Goal: Transaction & Acquisition: Download file/media

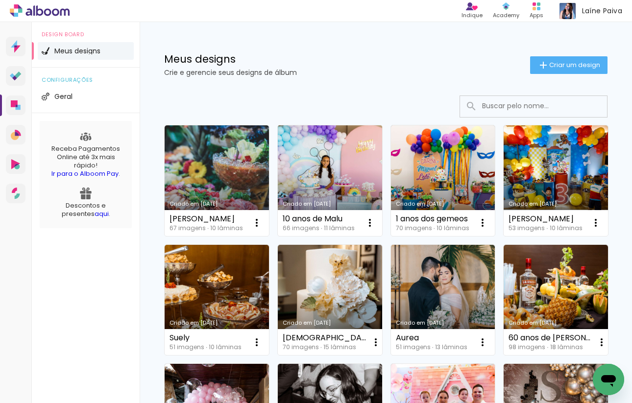
click at [333, 186] on link "Criado em [DATE]" at bounding box center [330, 180] width 104 height 111
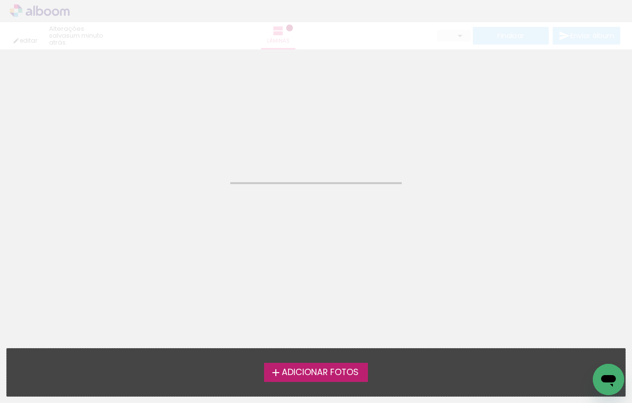
click at [37, 10] on div "editar um minuto atrás. Lâminas Finalizar Enviar álbum" at bounding box center [316, 25] width 632 height 50
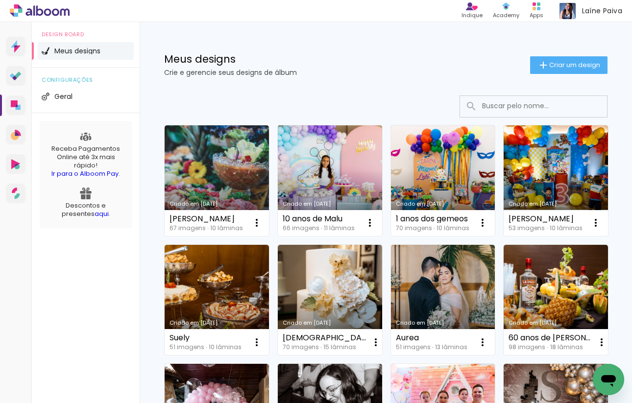
click at [319, 170] on link "Criado em [DATE]" at bounding box center [330, 180] width 104 height 111
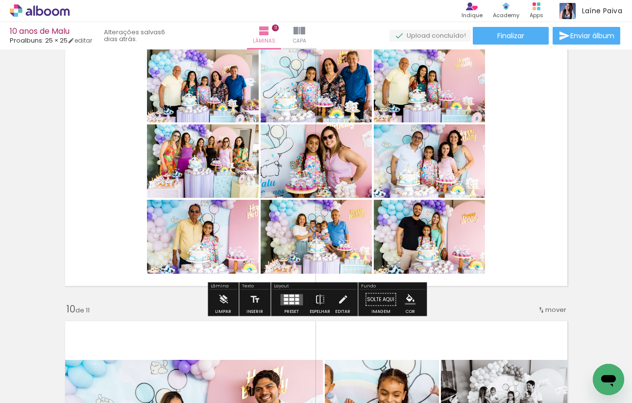
scroll to position [2330, 0]
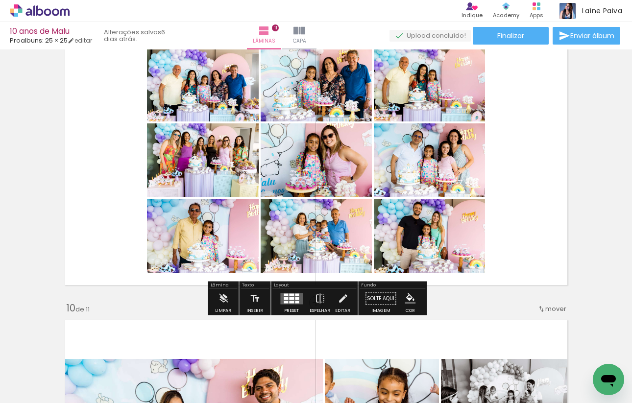
click at [295, 298] on div at bounding box center [297, 298] width 4 height 3
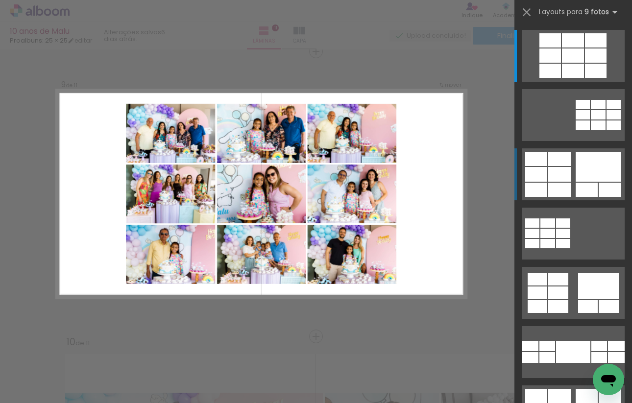
scroll to position [2295, 0]
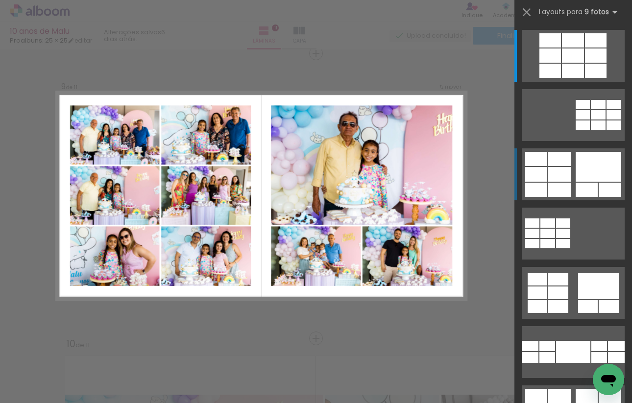
click at [582, 175] on div at bounding box center [599, 167] width 46 height 30
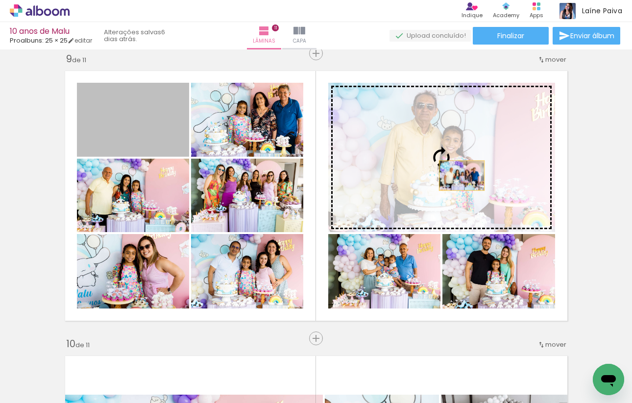
drag, startPoint x: 120, startPoint y: 132, endPoint x: 462, endPoint y: 175, distance: 344.9
click at [0, 0] on slot at bounding box center [0, 0] width 0 height 0
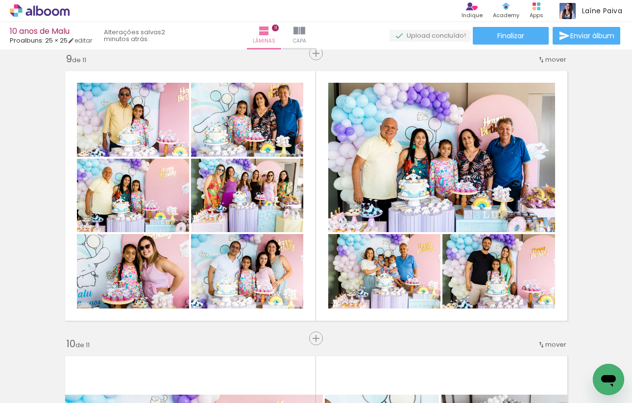
scroll to position [59, 0]
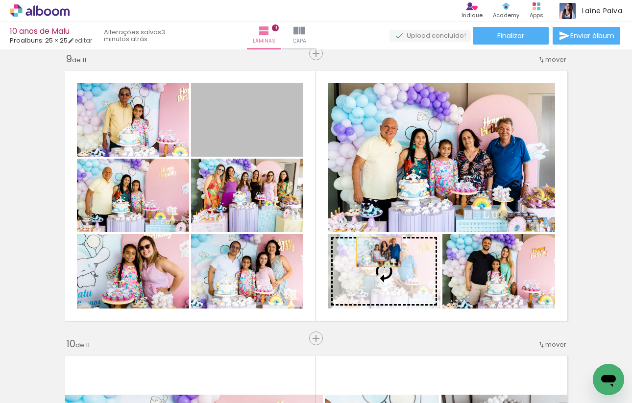
drag, startPoint x: 252, startPoint y: 118, endPoint x: 380, endPoint y: 257, distance: 189.1
click at [0, 0] on slot at bounding box center [0, 0] width 0 height 0
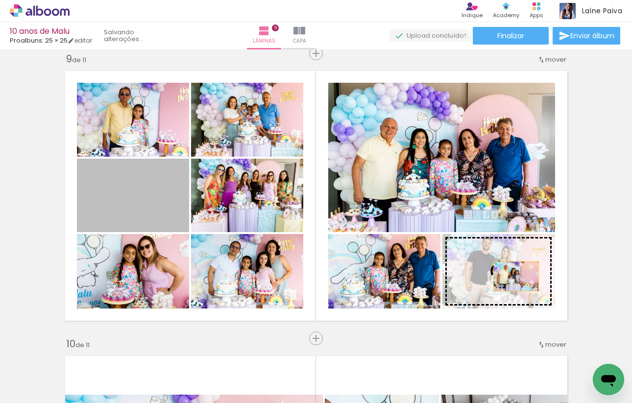
drag, startPoint x: 142, startPoint y: 207, endPoint x: 516, endPoint y: 276, distance: 380.0
click at [0, 0] on slot at bounding box center [0, 0] width 0 height 0
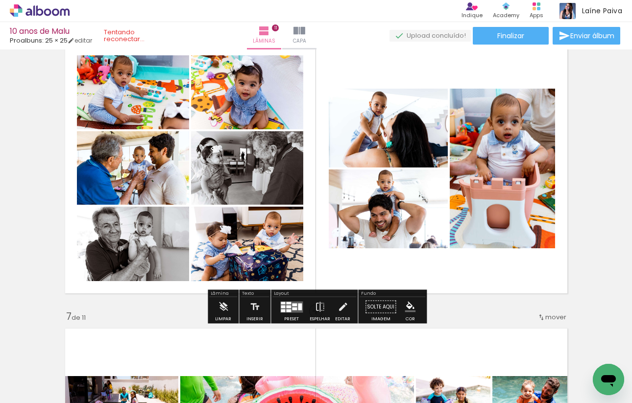
scroll to position [1469, 0]
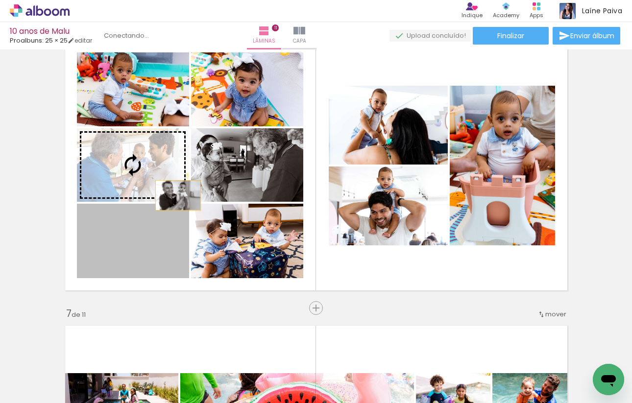
drag, startPoint x: 182, startPoint y: 251, endPoint x: 178, endPoint y: 196, distance: 56.0
click at [0, 0] on slot at bounding box center [0, 0] width 0 height 0
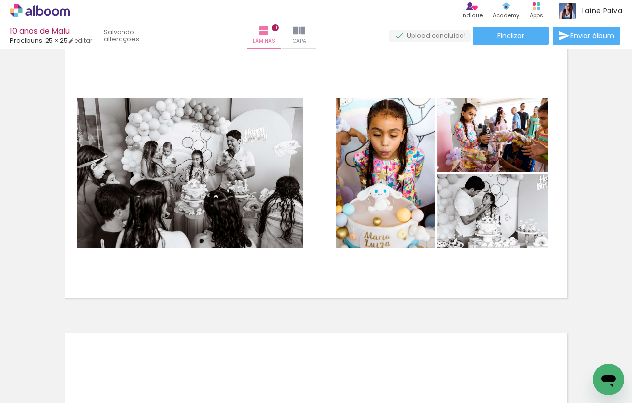
scroll to position [2888, 0]
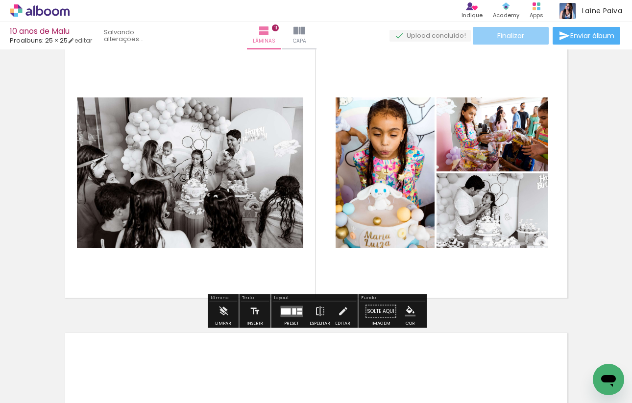
click at [529, 32] on paper-button "Finalizar" at bounding box center [511, 36] width 76 height 18
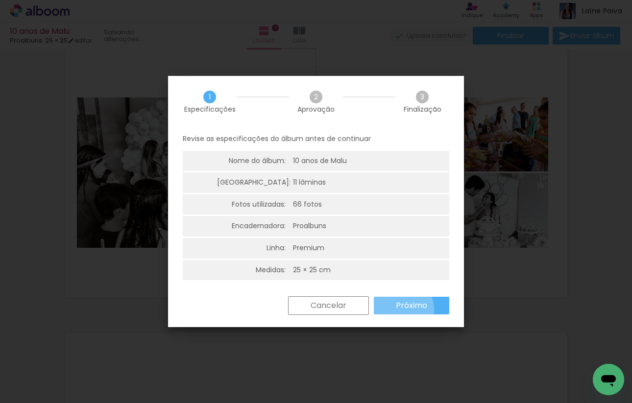
click at [0, 0] on slot "Próximo" at bounding box center [0, 0] width 0 height 0
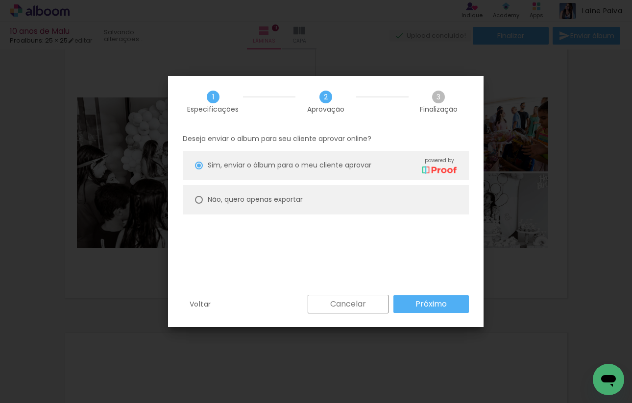
click at [0, 0] on slot "Não, quero apenas exportar" at bounding box center [0, 0] width 0 height 0
type paper-radio-button "on"
click at [413, 309] on paper-button "Próximo" at bounding box center [431, 305] width 75 height 18
type input "Alta, 300 DPI"
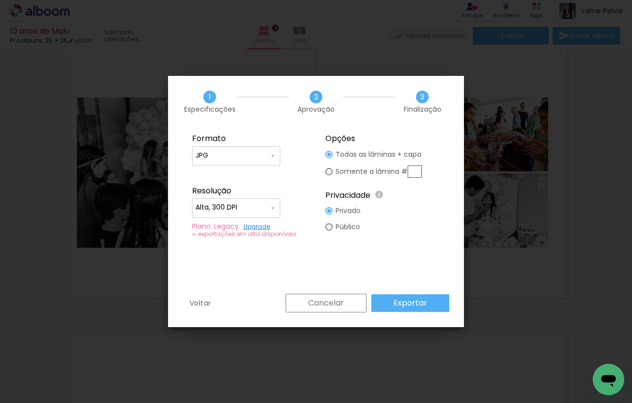
click at [0, 0] on slot "Exportar" at bounding box center [0, 0] width 0 height 0
click at [373, 263] on div "Formato JPG PDF Resolução Alta, 300 DPI Baixa Plano: Legacy Upgrade ∞ exportaçõ…" at bounding box center [316, 210] width 296 height 167
click at [256, 207] on input "Alta, 300 DPI" at bounding box center [233, 208] width 74 height 10
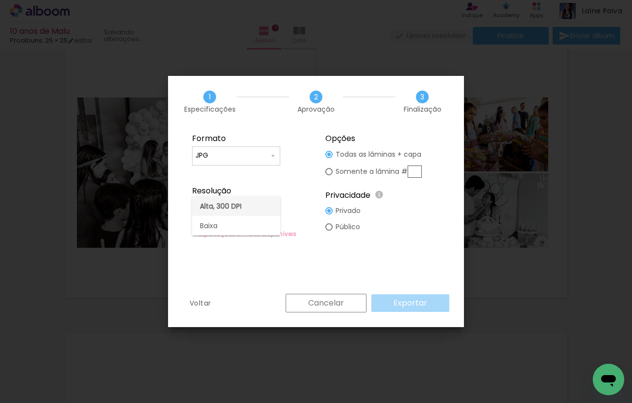
click at [256, 207] on paper-item "Alta, 300 DPI" at bounding box center [236, 207] width 88 height 20
click at [422, 217] on fieldset "Opções Todas as lâminas + capa Somente a lâmina # Privacidade Todo o conteúdo o…" at bounding box center [382, 185] width 131 height 117
click at [0, 0] on slot "Somente a lâmina #" at bounding box center [0, 0] width 0 height 0
type paper-radio-button "on"
click at [338, 294] on paper-button "Cancelar" at bounding box center [326, 303] width 81 height 19
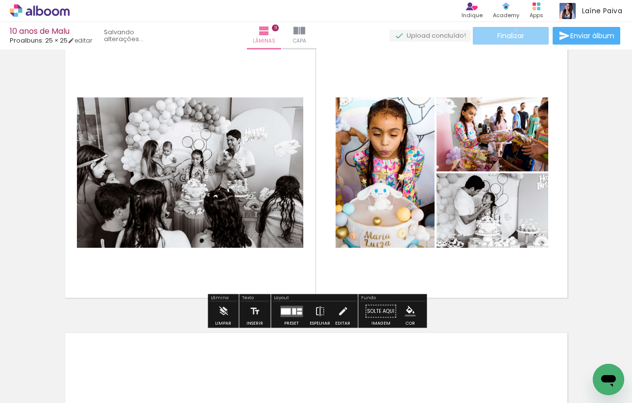
click at [513, 30] on paper-button "Finalizar" at bounding box center [511, 36] width 76 height 18
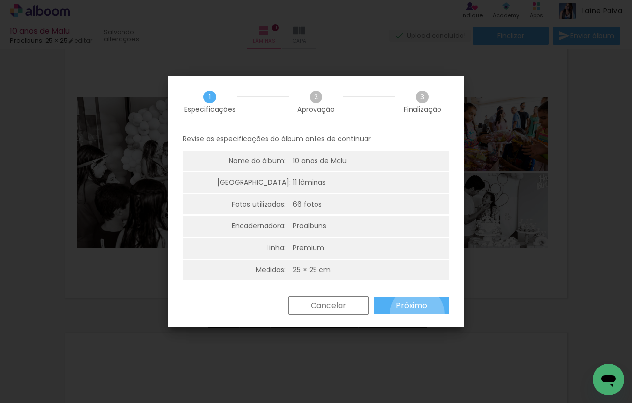
click at [418, 314] on paper-button "Próximo" at bounding box center [411, 306] width 75 height 18
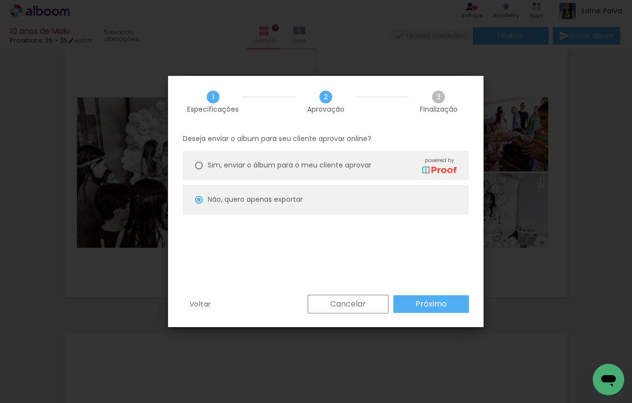
click at [0, 0] on slot "Próximo" at bounding box center [0, 0] width 0 height 0
type input "Alta, 300 DPI"
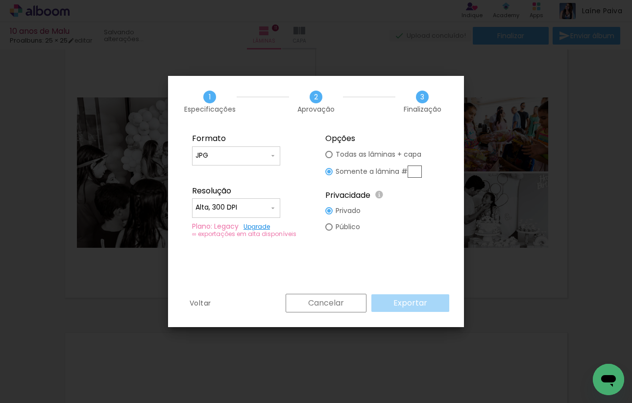
click at [423, 307] on div "Cancelar Exportar" at bounding box center [365, 303] width 169 height 19
click at [332, 157] on div at bounding box center [328, 154] width 7 height 7
type paper-radio-button "on"
click at [250, 152] on input "JPG" at bounding box center [233, 156] width 74 height 10
click at [250, 152] on paper-item "JPG" at bounding box center [236, 155] width 88 height 20
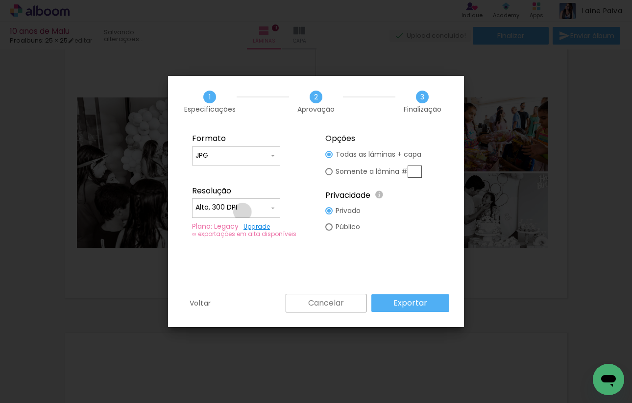
click at [243, 213] on div at bounding box center [236, 213] width 81 height 1
click at [243, 212] on paper-item "Alta, 300 DPI" at bounding box center [236, 207] width 88 height 20
click at [330, 227] on div at bounding box center [328, 227] width 7 height 7
type paper-radio-button "on"
click at [0, 0] on slot "Privado" at bounding box center [0, 0] width 0 height 0
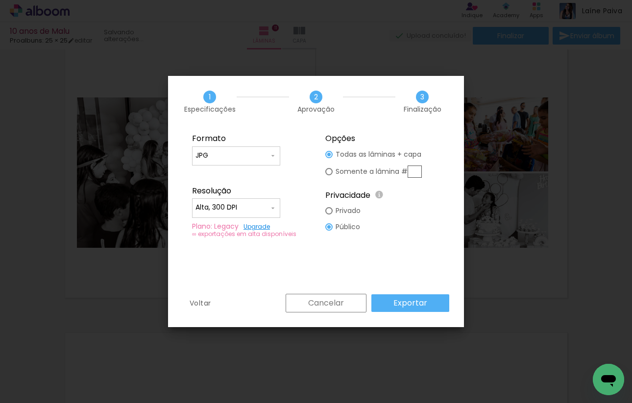
type paper-radio-button "on"
click at [388, 296] on paper-button "Exportar" at bounding box center [411, 304] width 78 height 18
click at [0, 0] on slot "Público" at bounding box center [0, 0] width 0 height 0
click at [307, 302] on paper-button "Cancelar" at bounding box center [326, 303] width 81 height 19
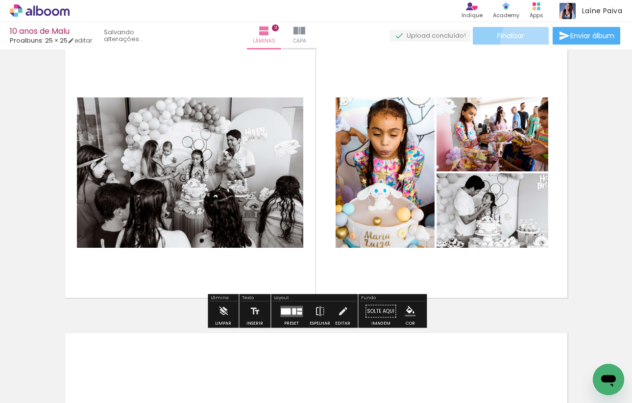
click at [525, 42] on paper-button "Finalizar" at bounding box center [511, 36] width 76 height 18
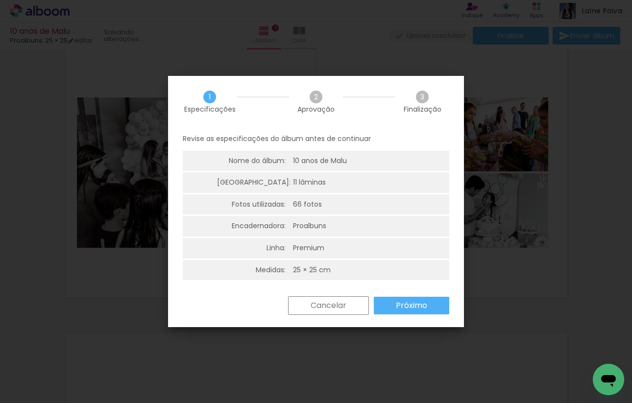
click at [0, 0] on slot "Próximo" at bounding box center [0, 0] width 0 height 0
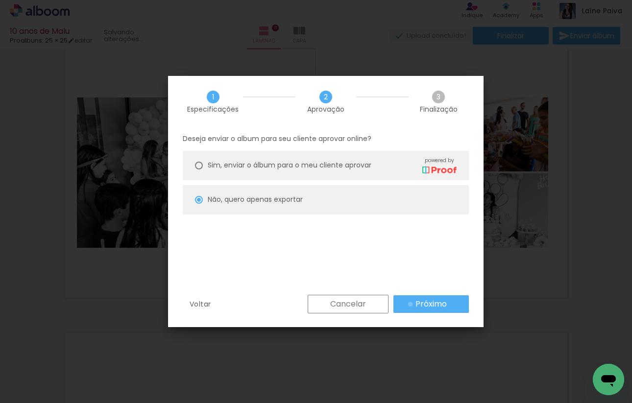
click at [411, 304] on paper-button "Próximo" at bounding box center [431, 305] width 75 height 18
type input "Alta, 300 DPI"
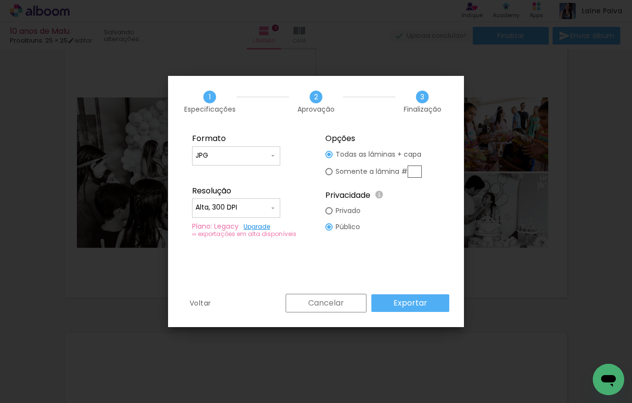
click at [0, 0] on slot "Exportar" at bounding box center [0, 0] width 0 height 0
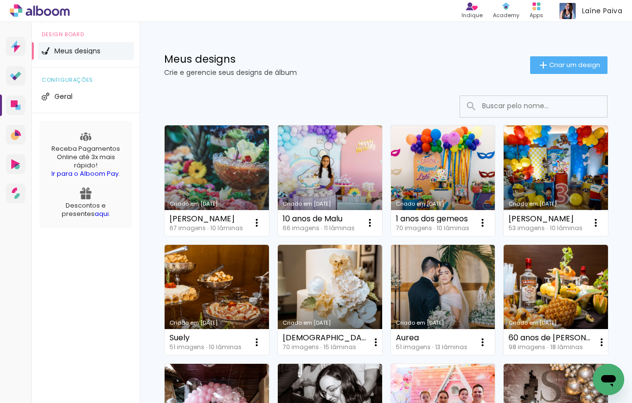
click at [339, 181] on link "Criado em [DATE]" at bounding box center [330, 180] width 104 height 111
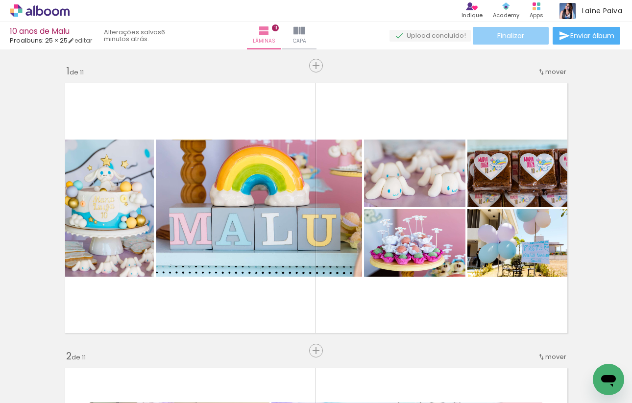
click at [507, 38] on span "Finalizar" at bounding box center [511, 35] width 27 height 7
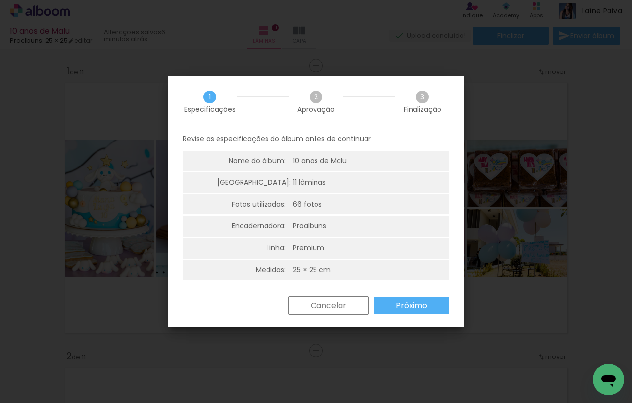
click at [0, 0] on slot "Cancelar" at bounding box center [0, 0] width 0 height 0
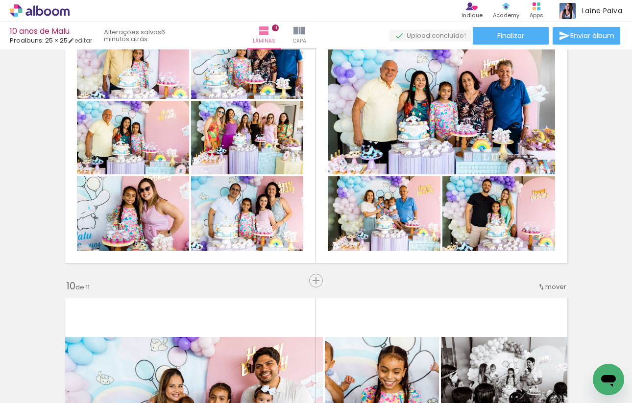
scroll to position [2335, 0]
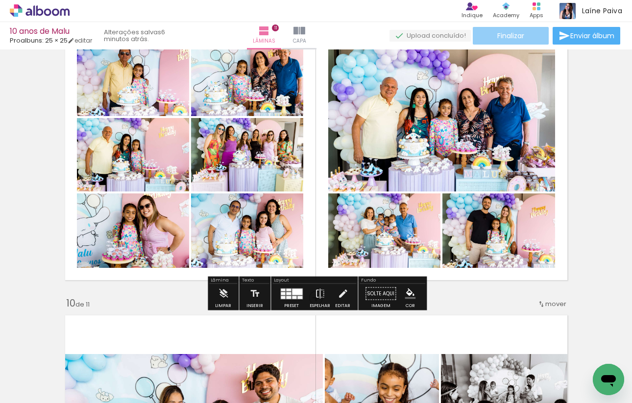
click at [519, 30] on paper-button "Finalizar" at bounding box center [511, 36] width 76 height 18
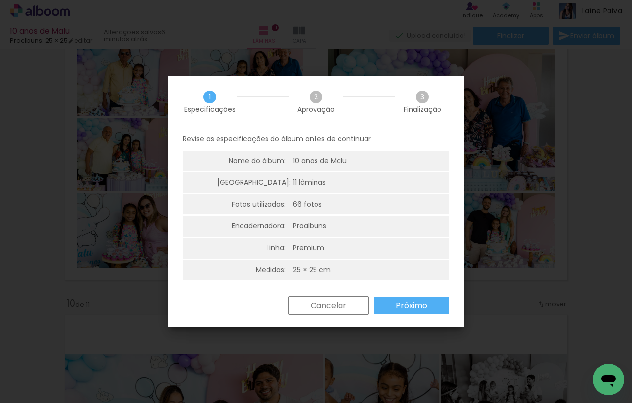
click at [0, 0] on slot "Próximo" at bounding box center [0, 0] width 0 height 0
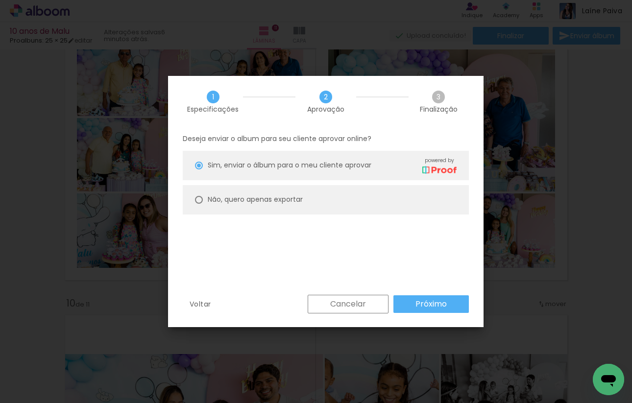
click at [0, 0] on paper-radio-button "Não, quero apenas exportar" at bounding box center [0, 0] width 0 height 0
type paper-radio-button "on"
click at [0, 0] on paper-button "Próximo" at bounding box center [0, 0] width 0 height 0
type input "Alta, 300 DPI"
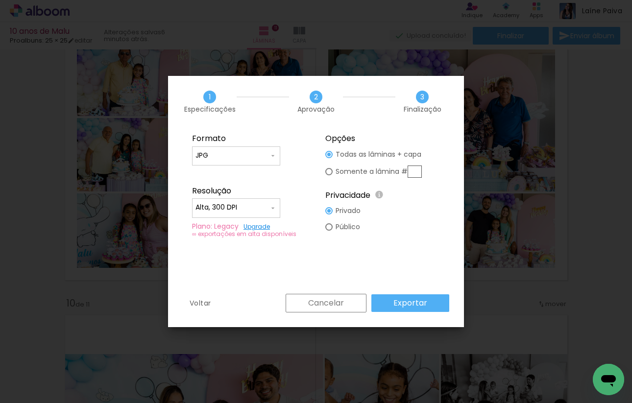
click at [0, 0] on slot "Exportar" at bounding box center [0, 0] width 0 height 0
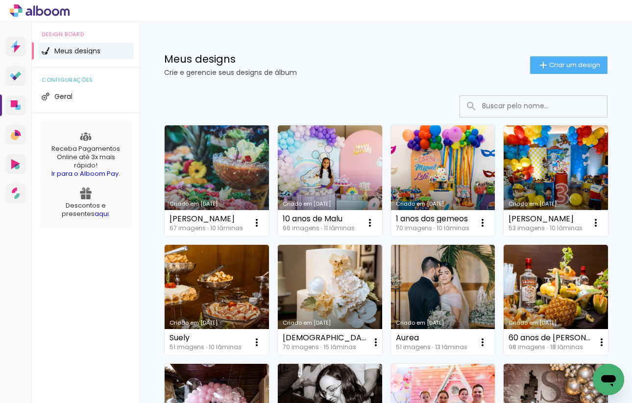
click at [422, 188] on link "Criado em [DATE]" at bounding box center [443, 180] width 104 height 111
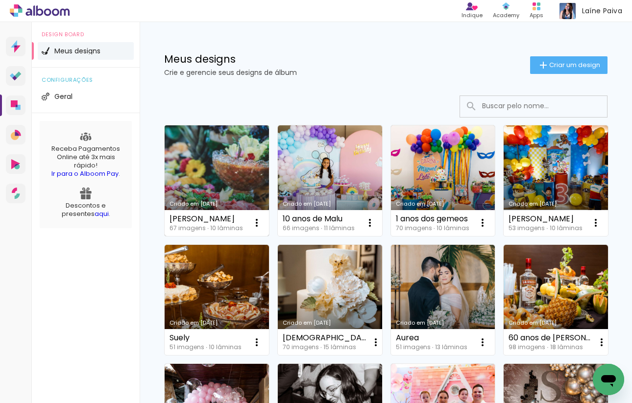
click at [242, 144] on link "Criado em [DATE]" at bounding box center [217, 180] width 104 height 111
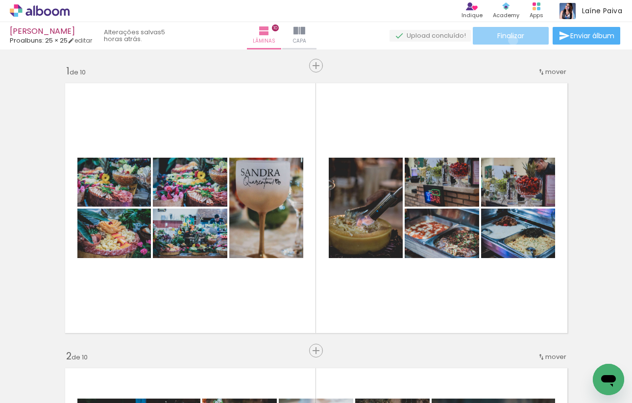
click at [510, 39] on span "Finalizar" at bounding box center [511, 35] width 27 height 7
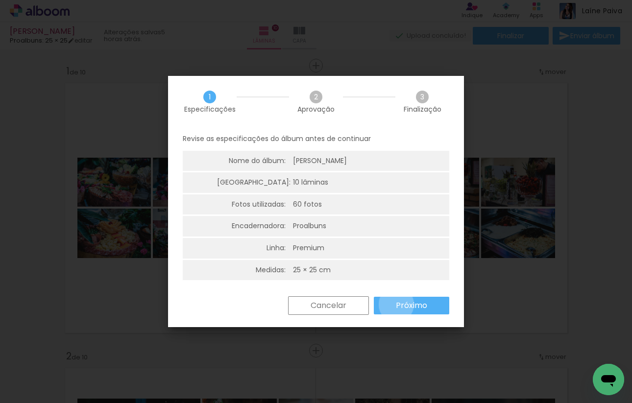
click at [0, 0] on slot "Próximo" at bounding box center [0, 0] width 0 height 0
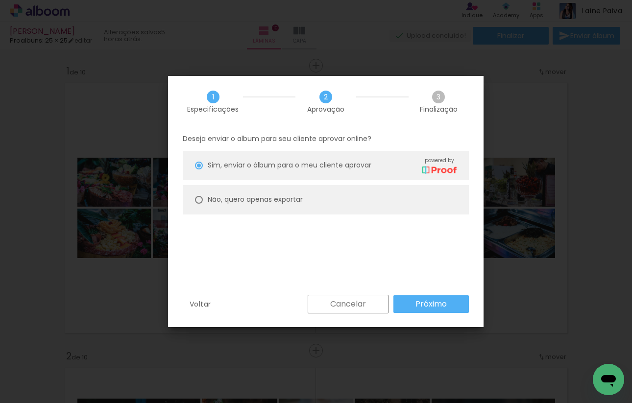
click at [319, 202] on paper-radio-button "Não, quero apenas exportar" at bounding box center [326, 199] width 286 height 29
type paper-radio-button "on"
click at [0, 0] on slot "Próximo" at bounding box center [0, 0] width 0 height 0
type input "Alta, 300 DPI"
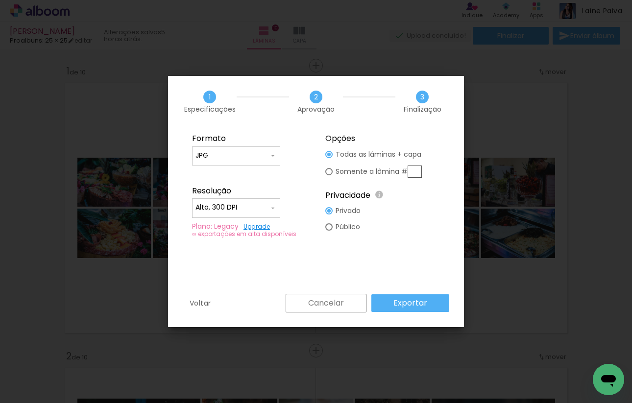
click at [0, 0] on slot "Exportar" at bounding box center [0, 0] width 0 height 0
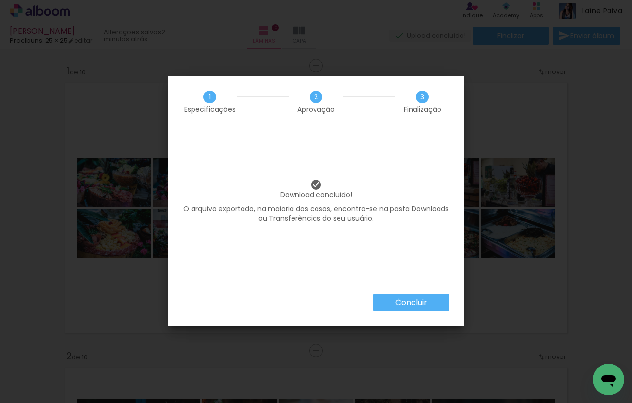
click at [0, 0] on slot "Concluir" at bounding box center [0, 0] width 0 height 0
